Goal: Information Seeking & Learning: Understand process/instructions

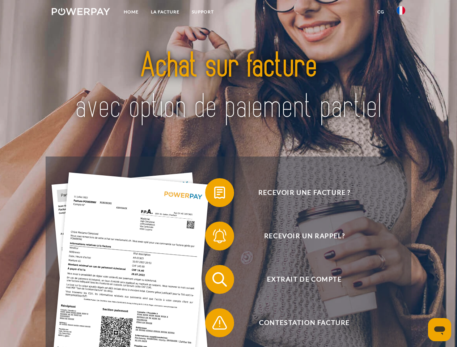
click at [81, 13] on img at bounding box center [81, 11] width 58 height 7
click at [401, 13] on img at bounding box center [401, 10] width 9 height 9
click at [381, 12] on link "CG" at bounding box center [380, 11] width 19 height 13
click at [214, 194] on span at bounding box center [209, 193] width 36 height 36
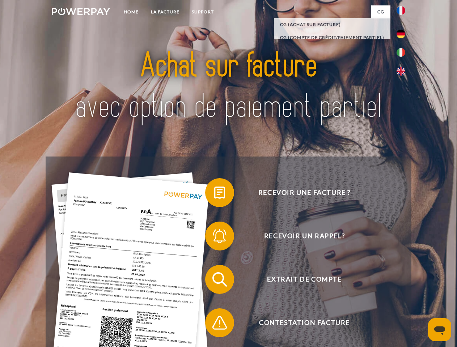
click at [214, 238] on span at bounding box center [209, 236] width 36 height 36
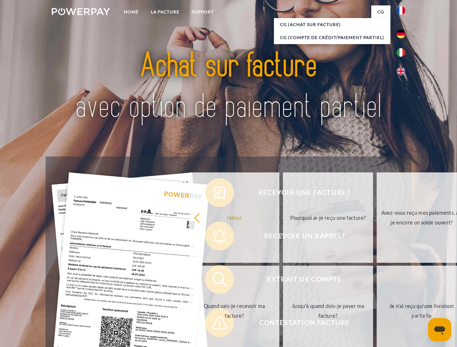
click at [283, 281] on link "Jusqu'à quand dois-je payer ma facture?" at bounding box center [328, 311] width 90 height 90
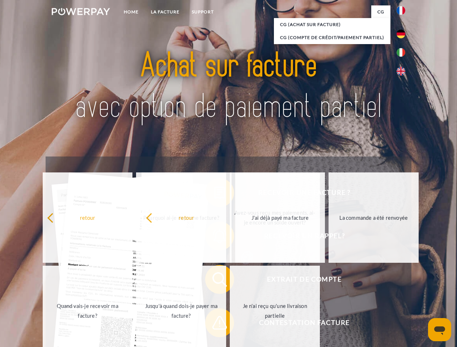
click at [214, 325] on span at bounding box center [209, 323] width 36 height 36
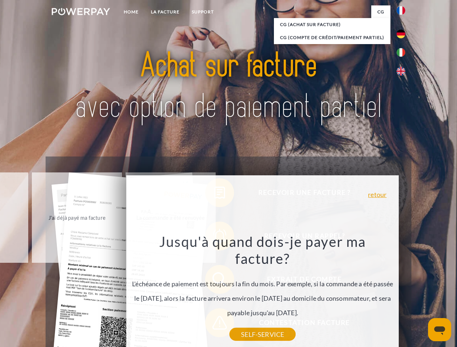
click at [440, 330] on icon "Ouvrir la fenêtre de messagerie" at bounding box center [439, 331] width 11 height 9
